Goal: Find specific fact: Find specific page/section

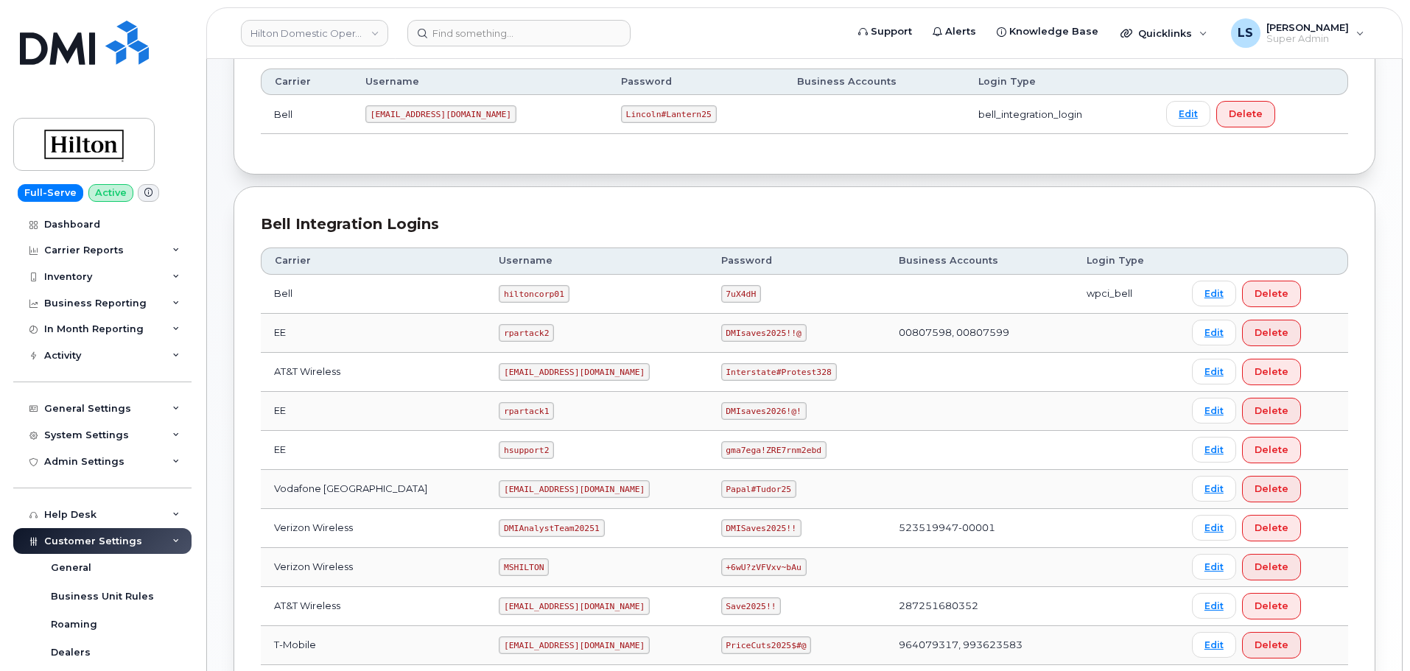
scroll to position [295, 0]
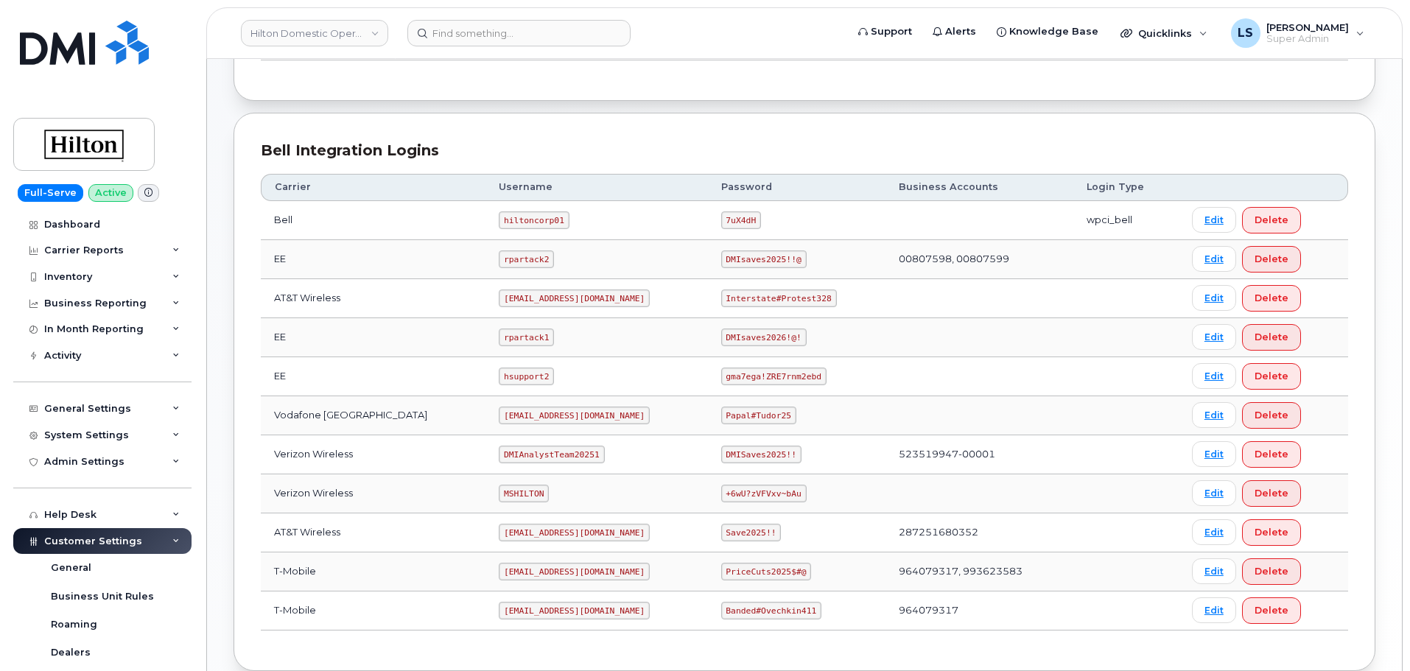
click at [762, 299] on code "Interstate#Protest328" at bounding box center [779, 299] width 116 height 18
click at [775, 113] on div "Bell Integration Logins Carrier Username Password Business Accounts Login Type …" at bounding box center [805, 392] width 1142 height 558
click at [757, 294] on code "Interstate#Protest328" at bounding box center [779, 299] width 116 height 18
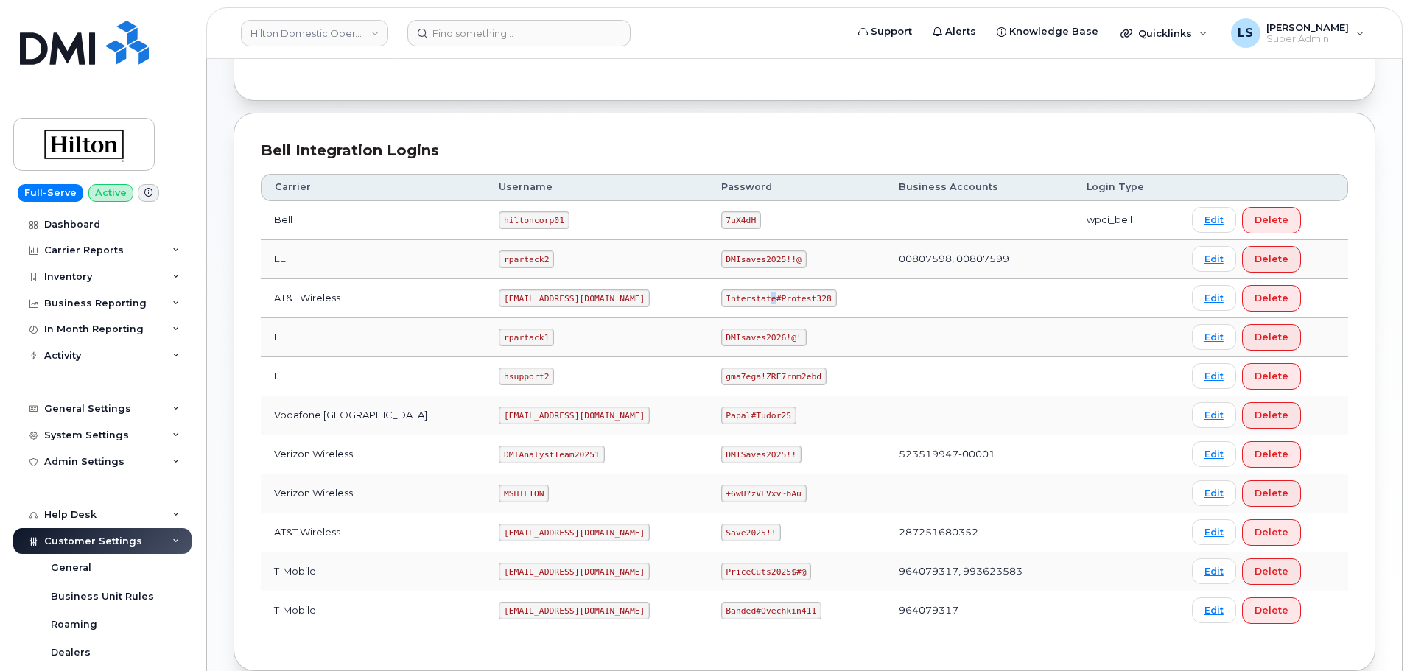
click at [757, 294] on code "Interstate#Protest328" at bounding box center [779, 299] width 116 height 18
click at [748, 169] on div "Carrier Username Password Business Accounts Login Type Bell hiltoncorp01 7uX4dH…" at bounding box center [804, 402] width 1087 height 483
click at [747, 295] on code "Interstate#Protest328" at bounding box center [779, 299] width 116 height 18
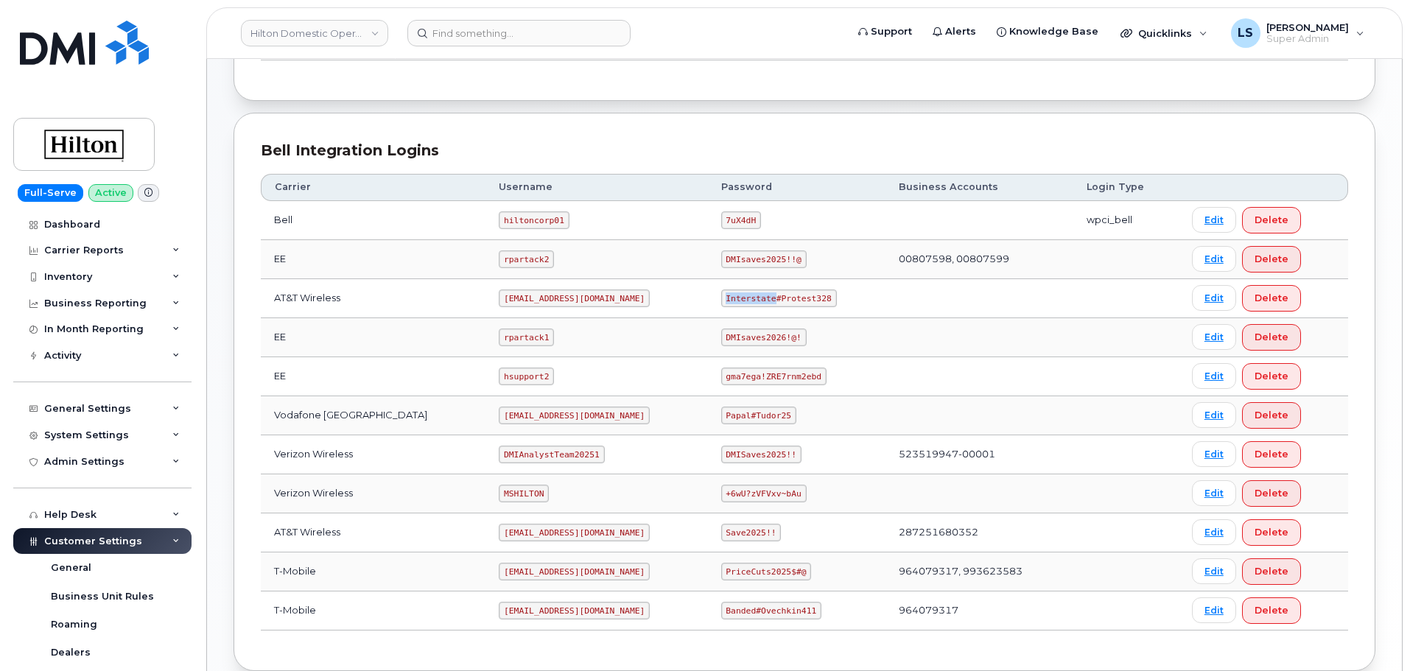
click at [747, 295] on code "Interstate#Protest328" at bounding box center [779, 299] width 116 height 18
drag, startPoint x: 779, startPoint y: 145, endPoint x: 739, endPoint y: 336, distance: 194.9
click at [778, 145] on div "Bell Integration Logins" at bounding box center [804, 150] width 1087 height 21
click at [737, 296] on code "Interstate#Protest328" at bounding box center [779, 299] width 116 height 18
click at [737, 295] on code "Interstate#Protest328" at bounding box center [779, 299] width 116 height 18
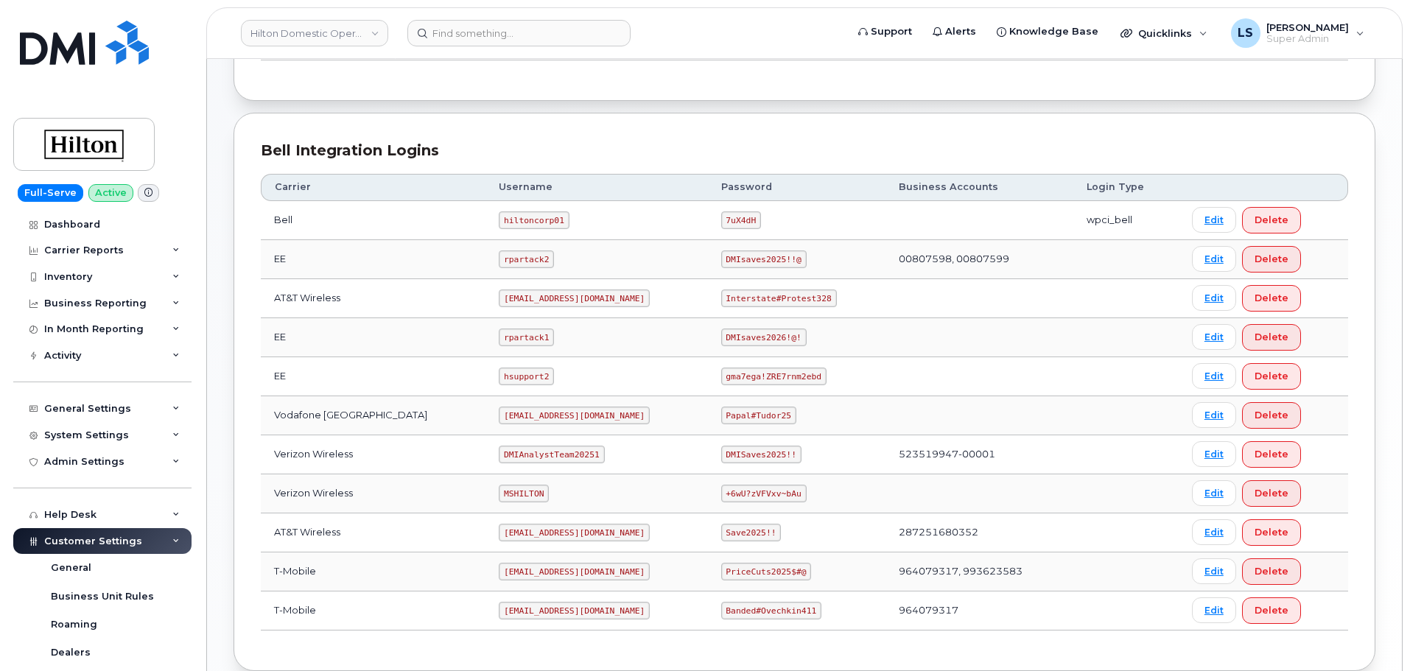
click at [773, 302] on code "Interstate#Protest328" at bounding box center [779, 299] width 116 height 18
click at [732, 296] on code "Interstate#Protest328" at bounding box center [779, 299] width 116 height 18
click at [734, 296] on code "Interstate#Protest328" at bounding box center [779, 299] width 116 height 18
click at [783, 293] on code "Interstate#Protest328" at bounding box center [779, 299] width 116 height 18
drag, startPoint x: 783, startPoint y: 293, endPoint x: 769, endPoint y: 297, distance: 14.5
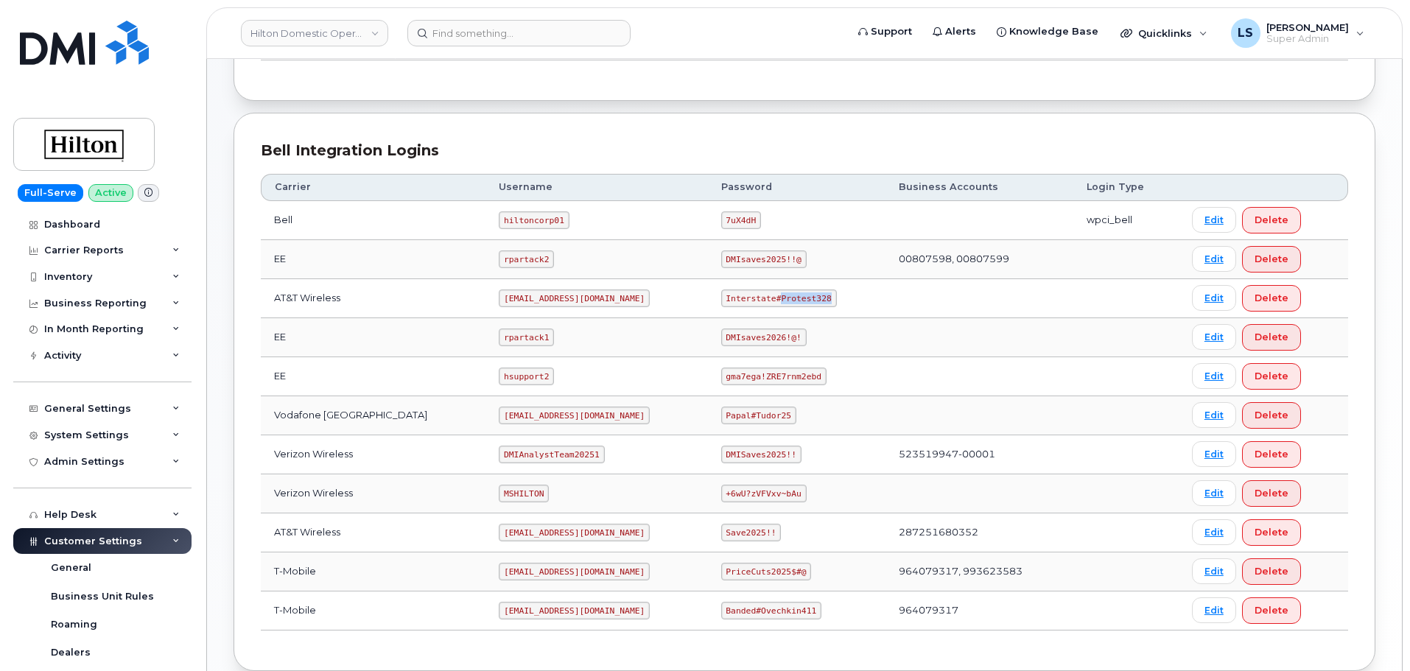
click at [782, 293] on code "Interstate#Protest328" at bounding box center [779, 299] width 116 height 18
click at [744, 301] on code "Interstate#Protest328" at bounding box center [779, 299] width 116 height 18
drag, startPoint x: 744, startPoint y: 301, endPoint x: 790, endPoint y: 296, distance: 46.7
click at [745, 302] on code "Interstate#Protest328" at bounding box center [779, 299] width 116 height 18
drag, startPoint x: 789, startPoint y: 295, endPoint x: 782, endPoint y: 300, distance: 9.0
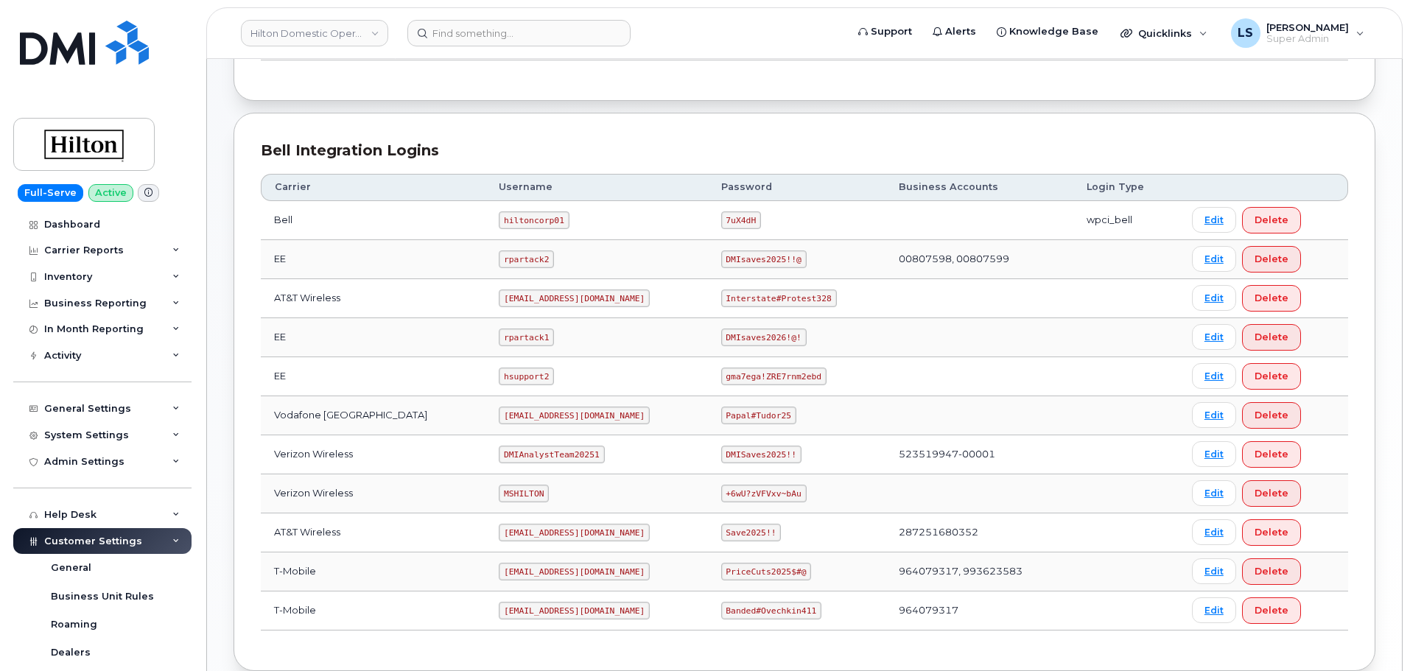
click at [788, 295] on code "Interstate#Protest328" at bounding box center [779, 299] width 116 height 18
click at [742, 298] on code "Interstate#Protest328" at bounding box center [779, 299] width 116 height 18
click at [747, 295] on code "Interstate#Protest328" at bounding box center [779, 299] width 116 height 18
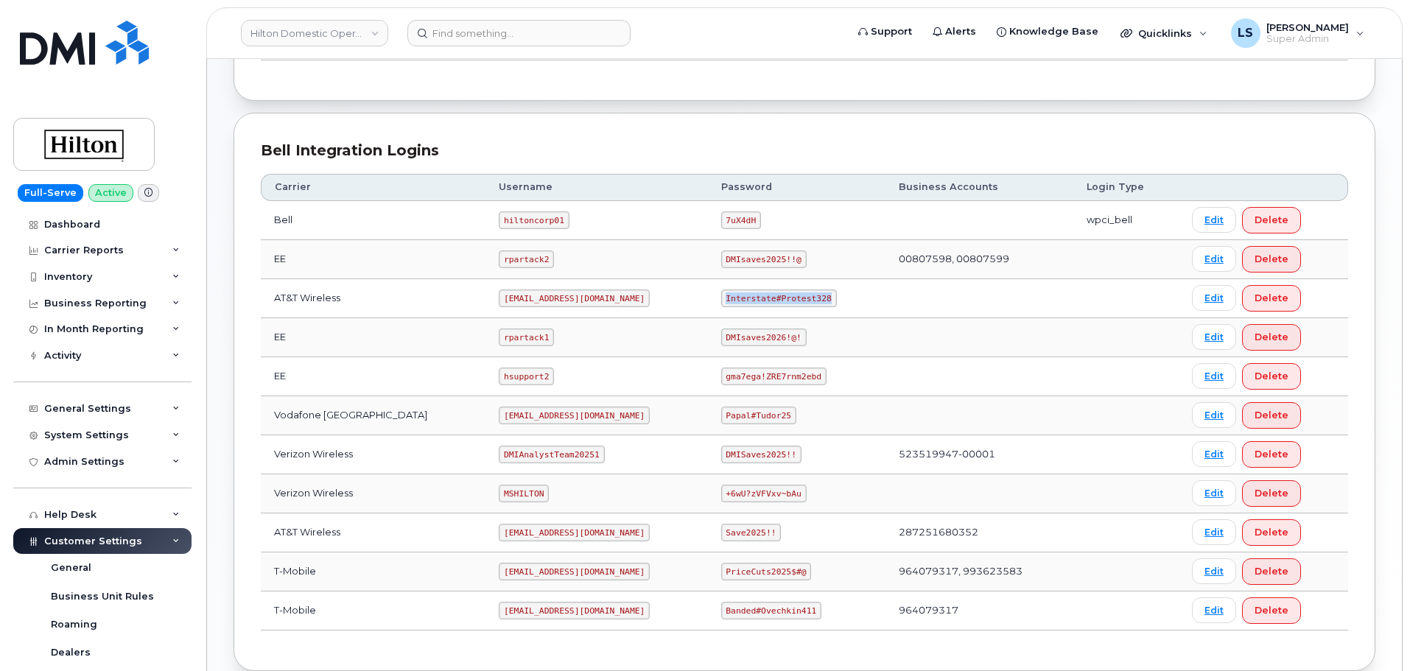
copy code "Interstate#Protest328"
click at [844, 259] on td "DMIsaves2025!!@" at bounding box center [797, 259] width 178 height 39
click at [782, 290] on code "Interstate#Protest328" at bounding box center [779, 299] width 116 height 18
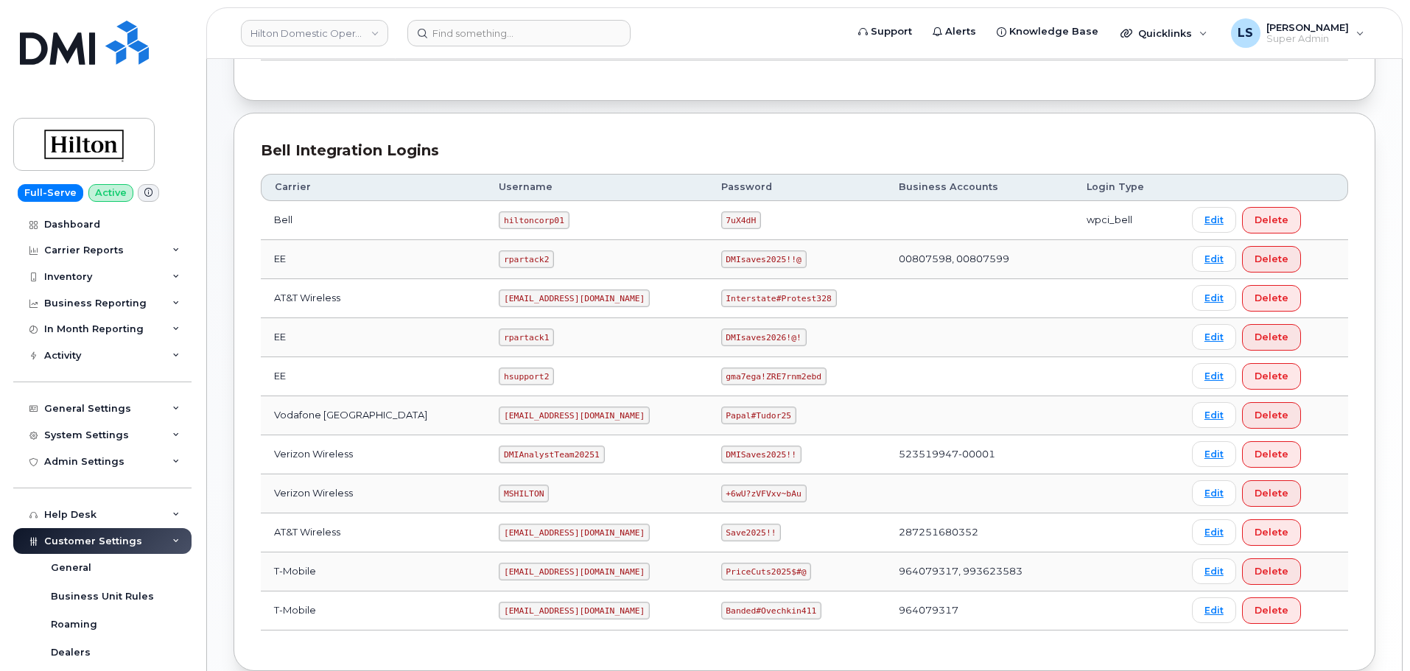
click at [782, 290] on code "Interstate#Protest328" at bounding box center [779, 299] width 116 height 18
click at [785, 295] on code "Interstate#Protest328" at bounding box center [779, 299] width 116 height 18
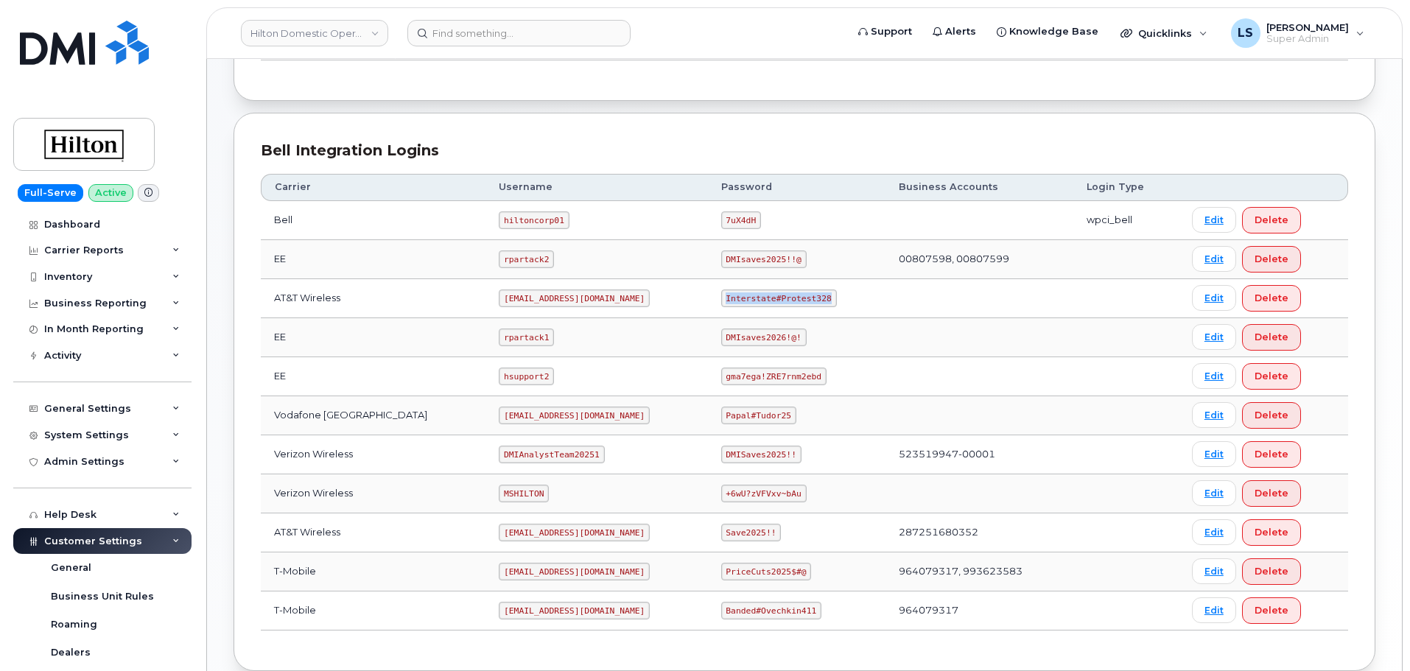
click at [786, 295] on code "Interstate#Protest328" at bounding box center [779, 299] width 116 height 18
copy code "Interstate#Protest328"
click at [806, 225] on td "7uX4dH" at bounding box center [797, 220] width 178 height 39
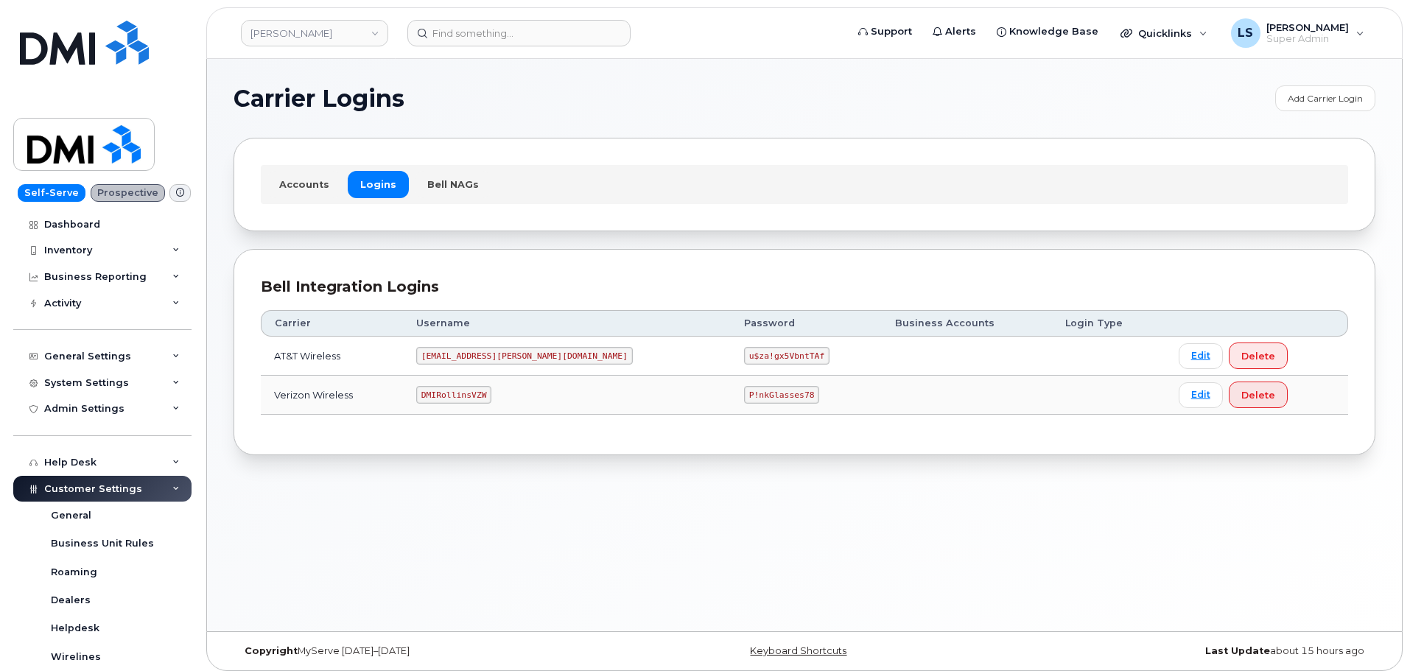
click at [644, 438] on div "Bell Integration Logins Carrier Username Password Business Accounts Login Type …" at bounding box center [805, 352] width 1142 height 207
click at [744, 359] on code "u$za!gx5VbntTAf" at bounding box center [786, 356] width 85 height 18
copy code "u$za!gx5VbntTAf"
